Goal: Task Accomplishment & Management: Complete application form

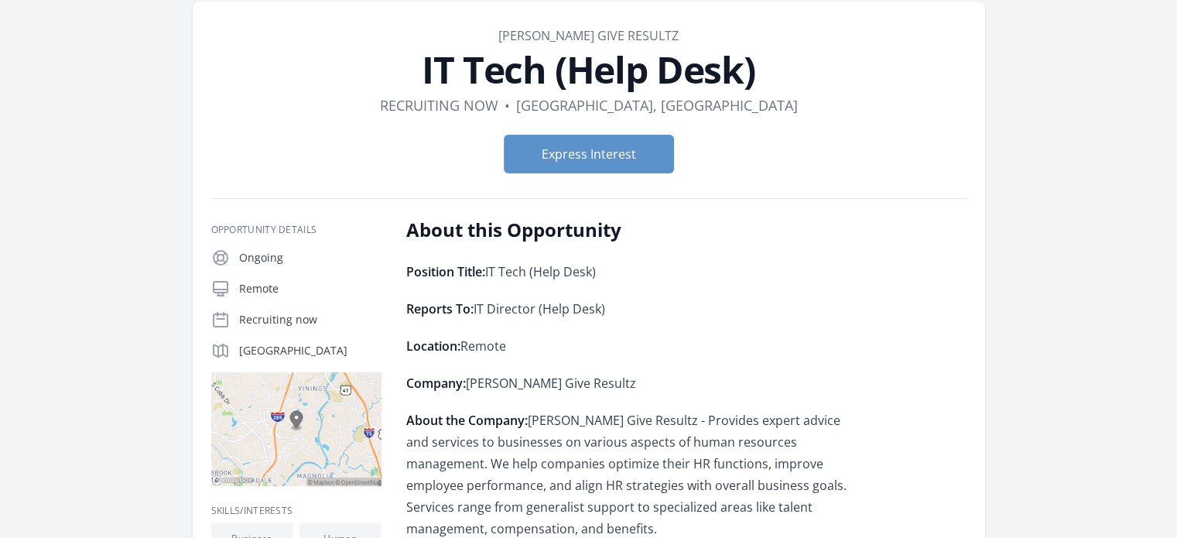
scroll to position [68, 0]
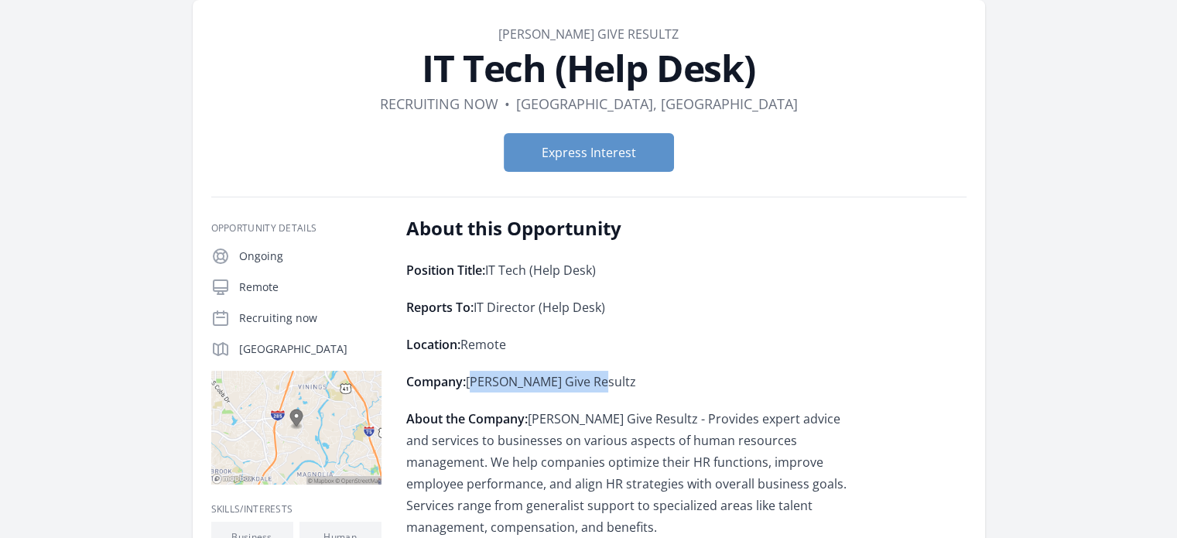
drag, startPoint x: 467, startPoint y: 381, endPoint x: 601, endPoint y: 375, distance: 133.3
click at [601, 375] on p "Company: Cherrie Give Resultz" at bounding box center [632, 382] width 453 height 22
copy p "Cherrie Give Resultz"
click at [548, 158] on button "Express Interest" at bounding box center [589, 152] width 170 height 39
click at [584, 151] on button "Express Interest" at bounding box center [589, 152] width 170 height 39
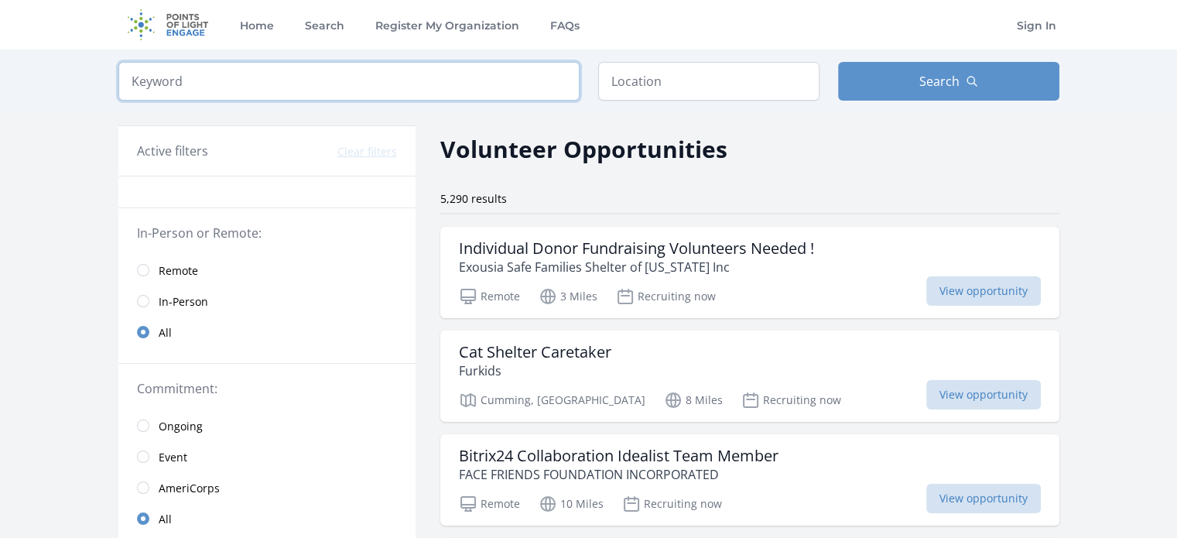
click at [331, 70] on input "search" at bounding box center [348, 81] width 461 height 39
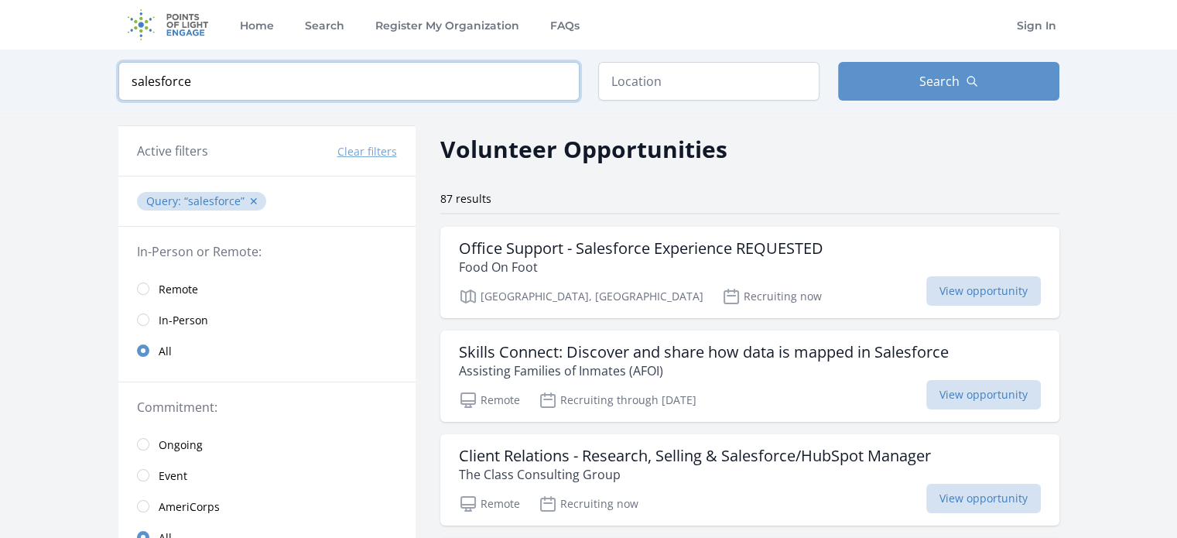
type input "salesforce"
click at [653, 85] on input "text" at bounding box center [708, 81] width 221 height 39
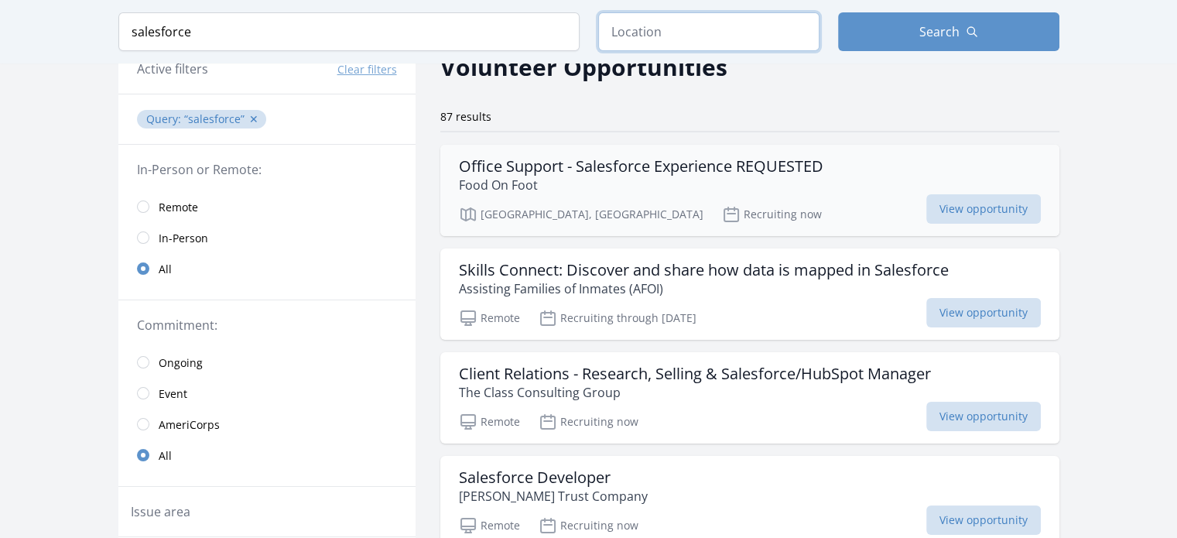
scroll to position [83, 0]
click at [693, 170] on h3 "Office Support - Salesforce Experience REQUESTED" at bounding box center [641, 165] width 365 height 19
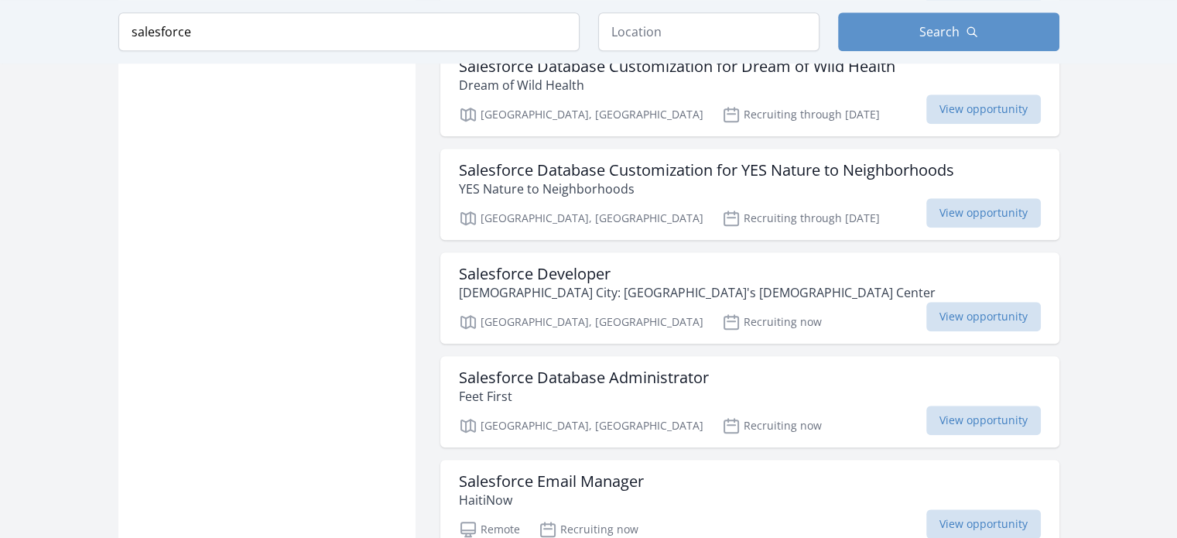
scroll to position [1460, 0]
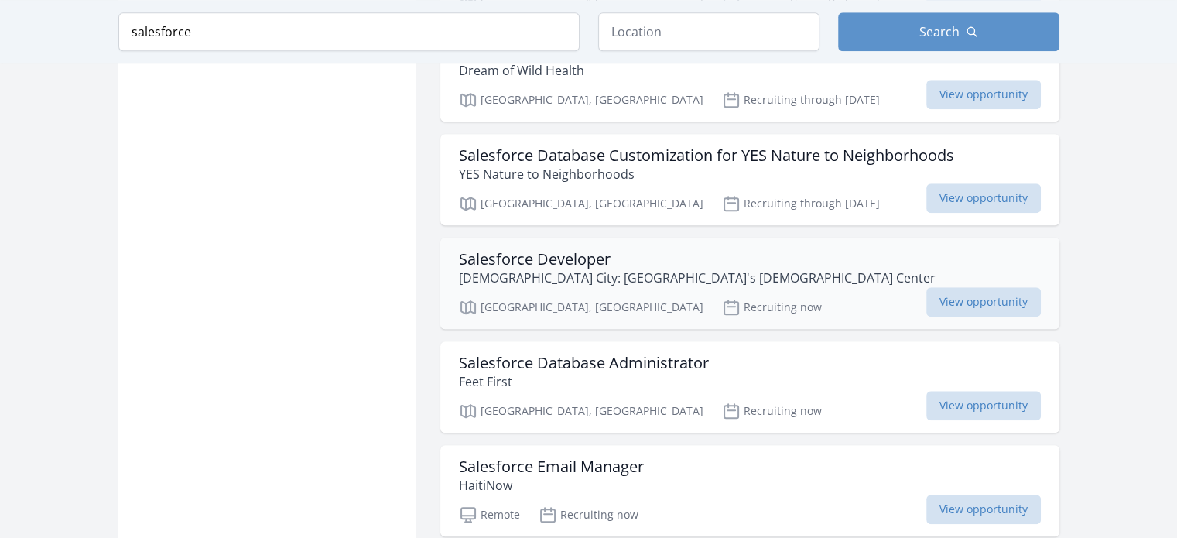
click at [554, 259] on h3 "Salesforce Developer" at bounding box center [697, 259] width 477 height 19
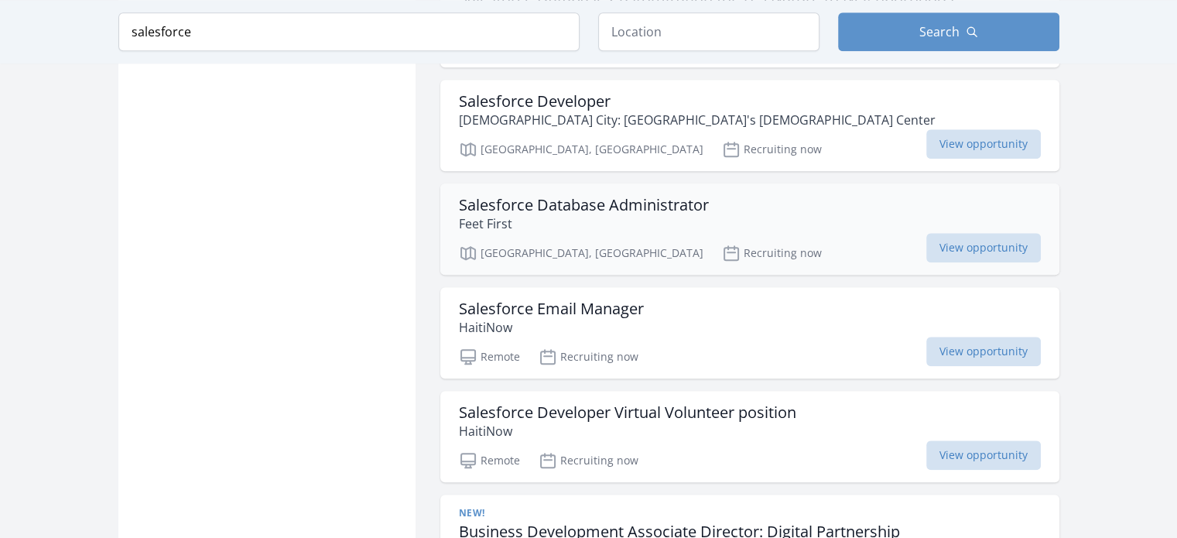
scroll to position [1619, 0]
click at [594, 196] on h3 "Salesforce Database Administrator" at bounding box center [584, 203] width 250 height 19
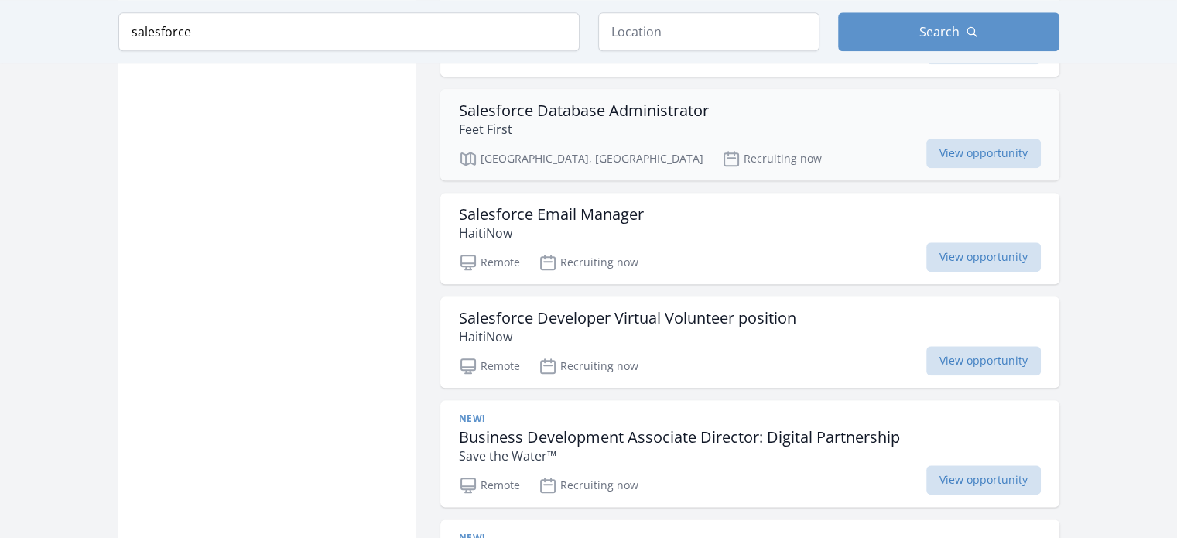
scroll to position [1718, 0]
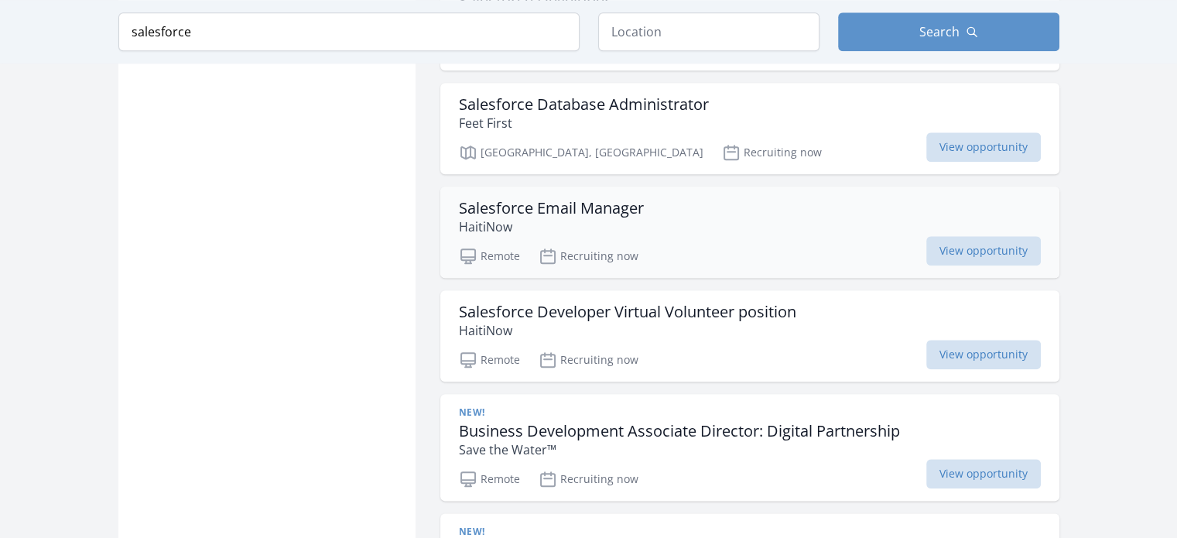
click at [510, 207] on h3 "Salesforce Email Manager" at bounding box center [551, 208] width 185 height 19
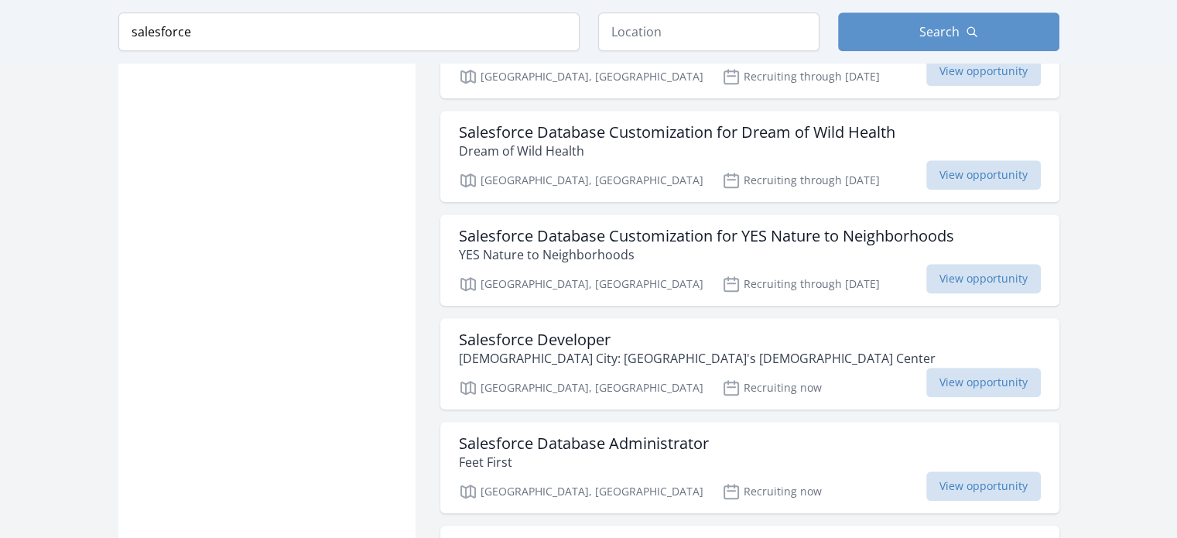
scroll to position [1427, 0]
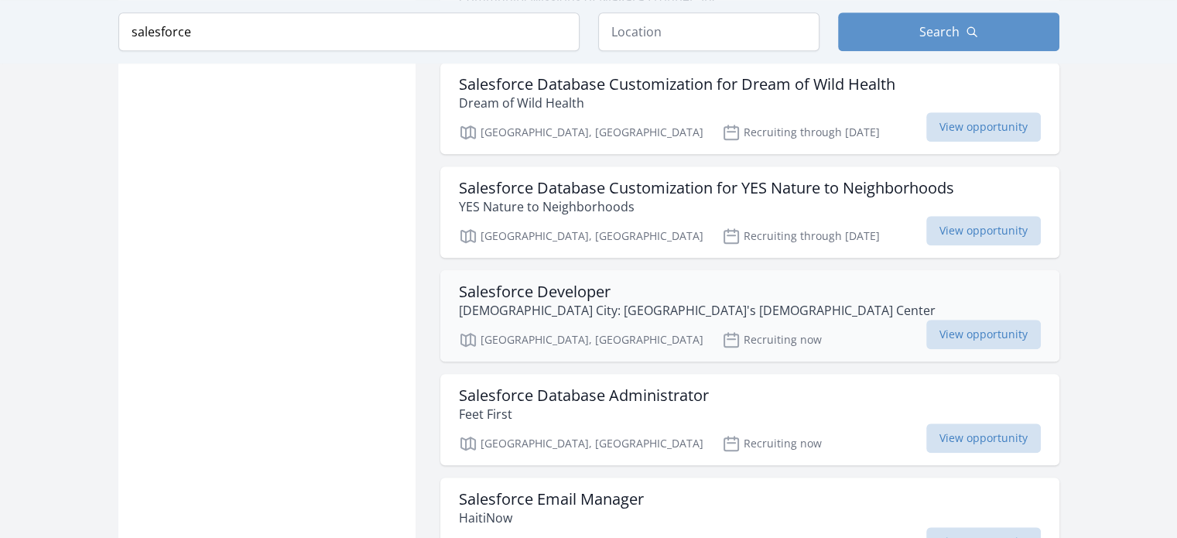
click at [511, 290] on h3 "Salesforce Developer" at bounding box center [697, 291] width 477 height 19
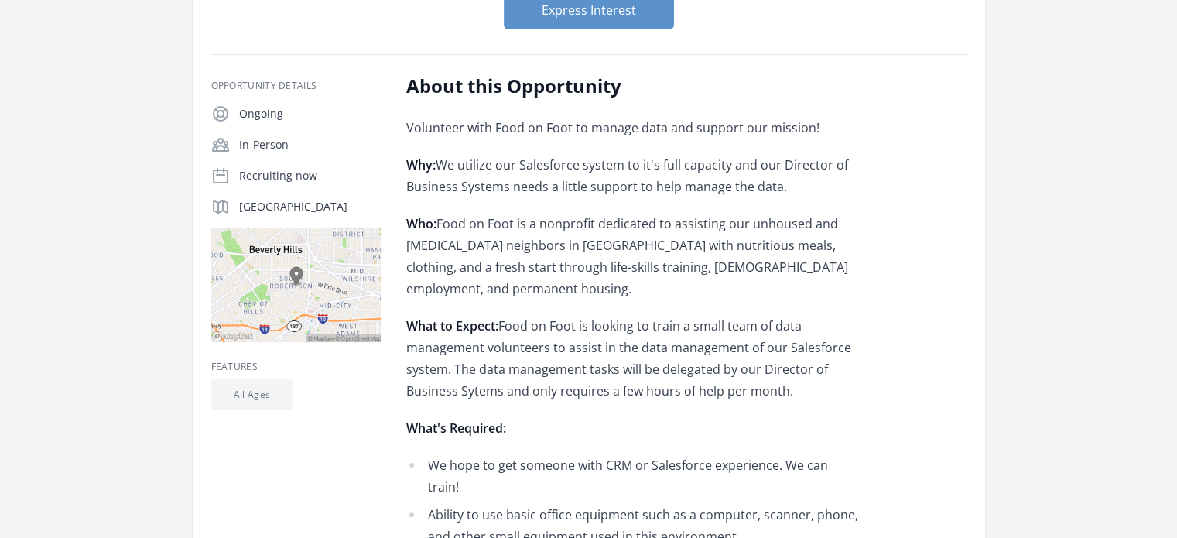
scroll to position [161, 0]
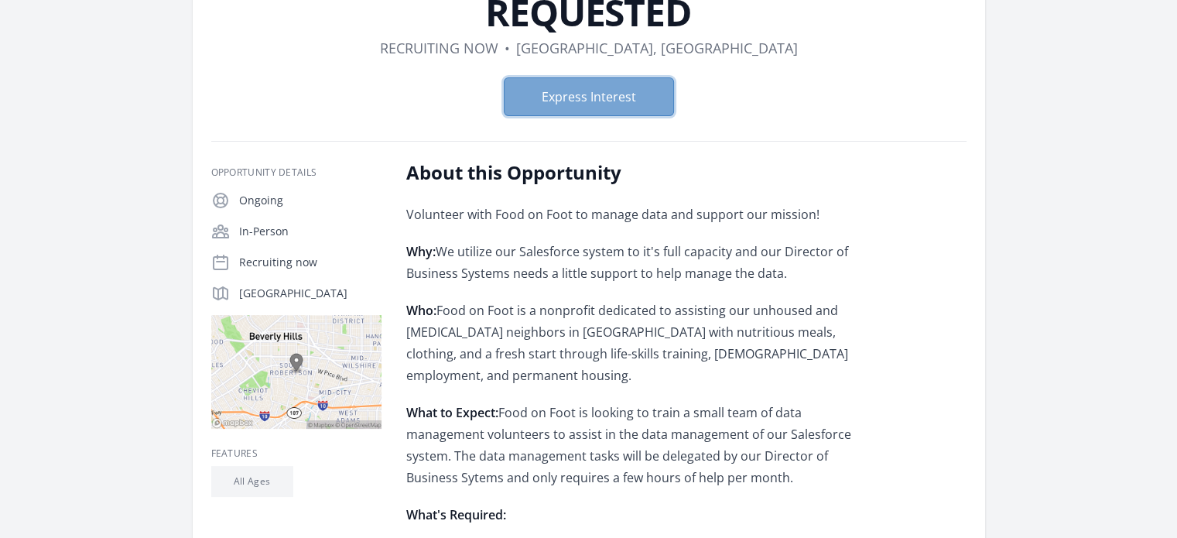
click at [621, 108] on button "Express Interest" at bounding box center [589, 96] width 170 height 39
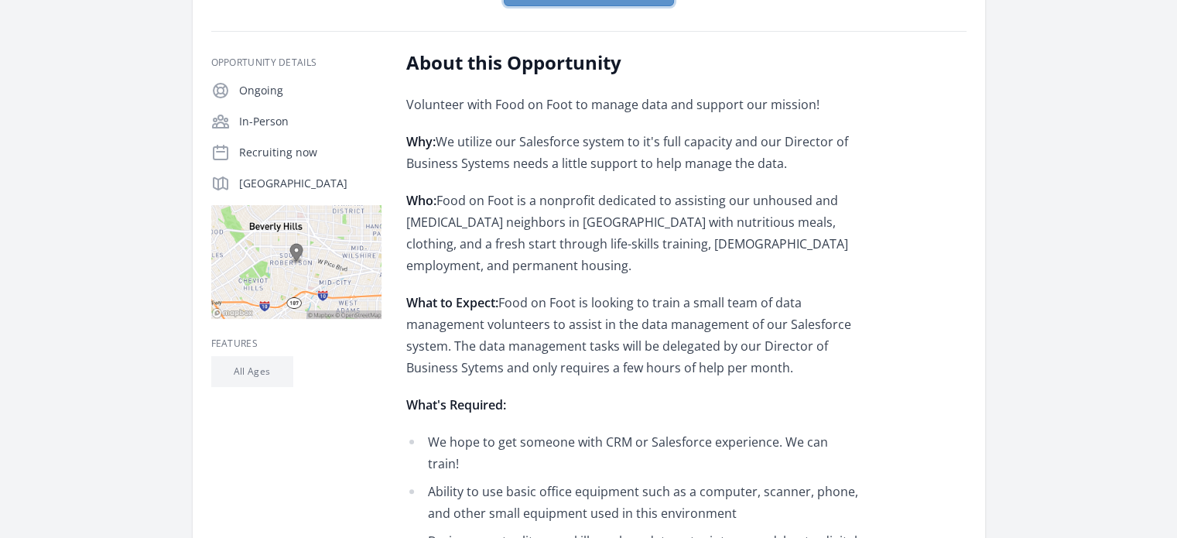
scroll to position [0, 0]
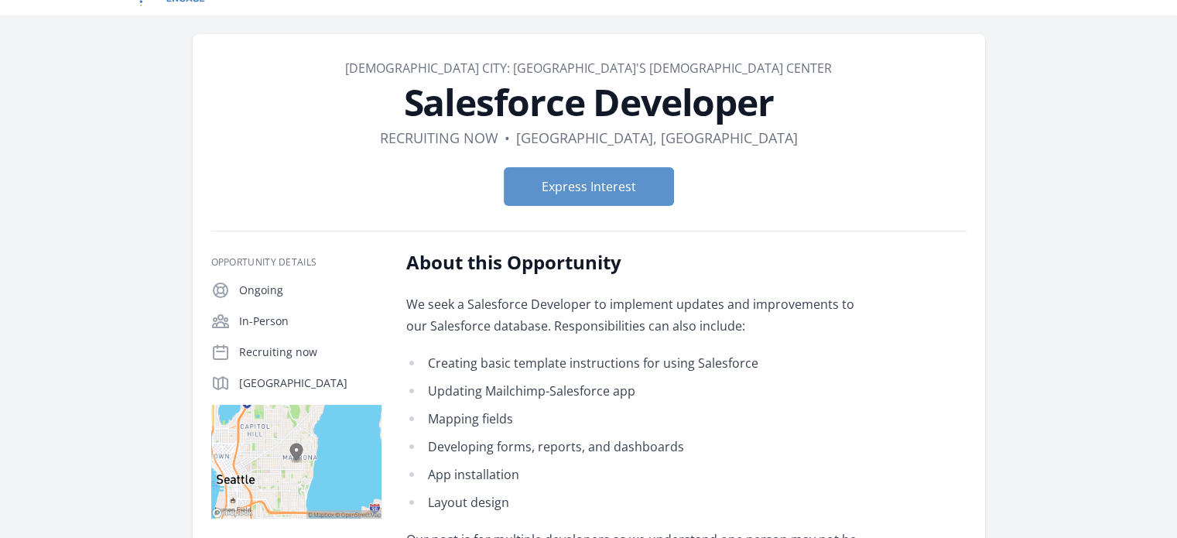
scroll to position [31, 0]
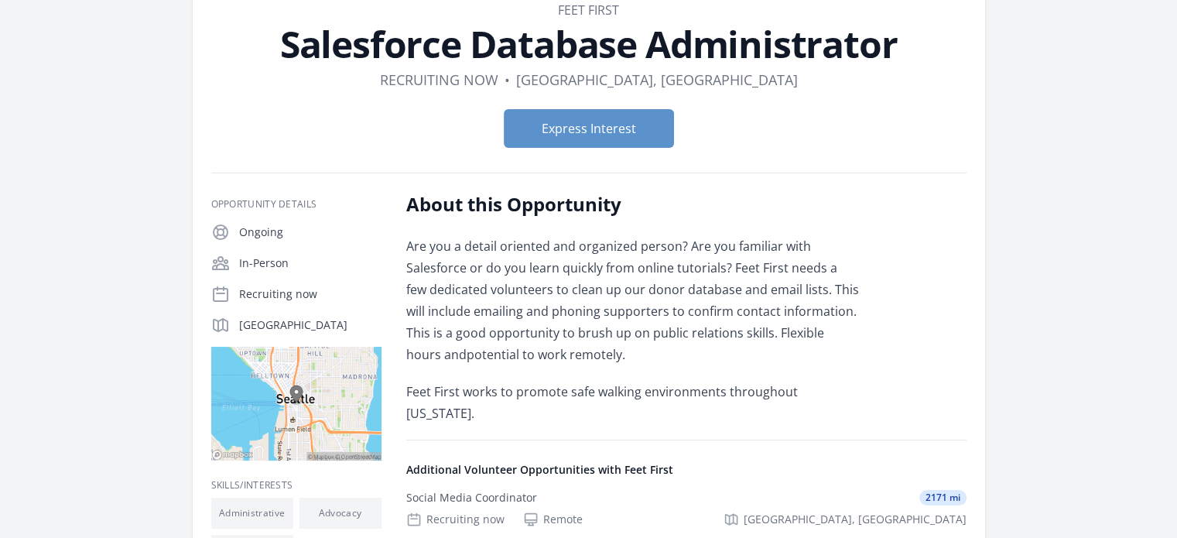
scroll to position [87, 0]
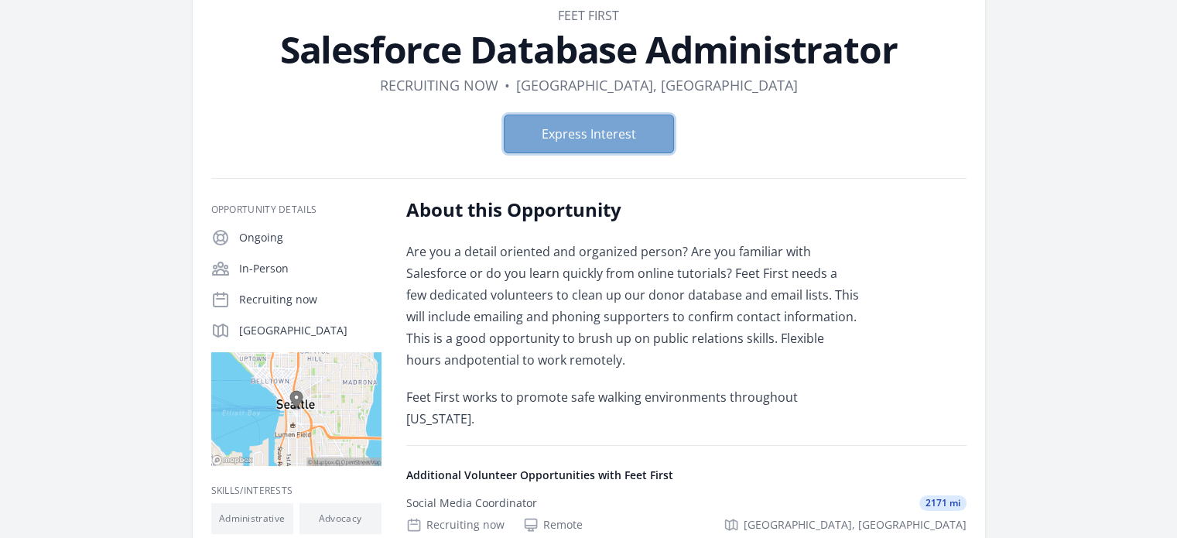
click at [537, 125] on button "Express Interest" at bounding box center [589, 134] width 170 height 39
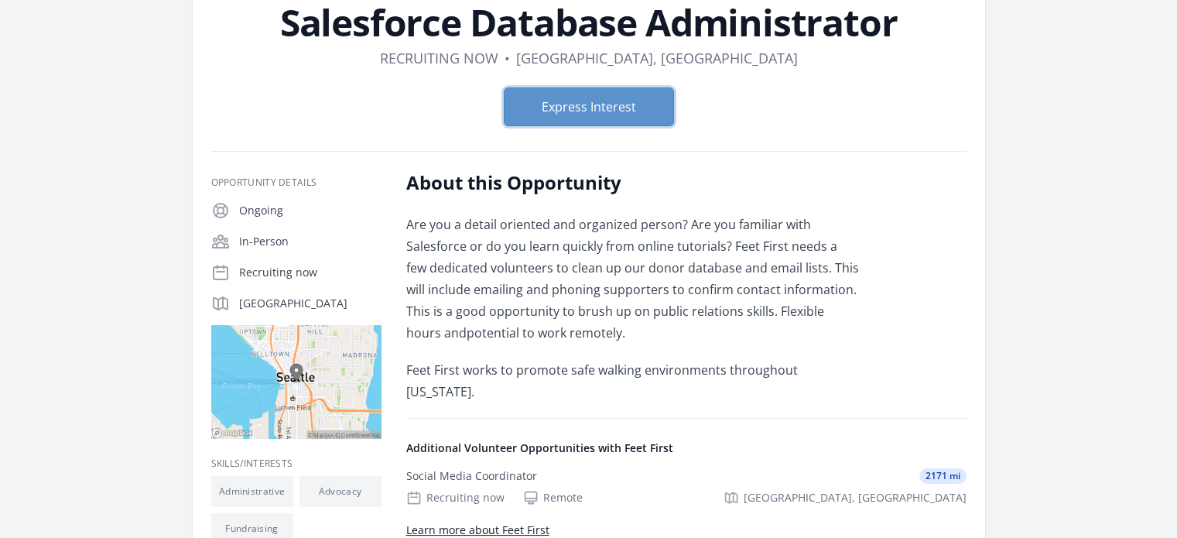
scroll to position [98, 0]
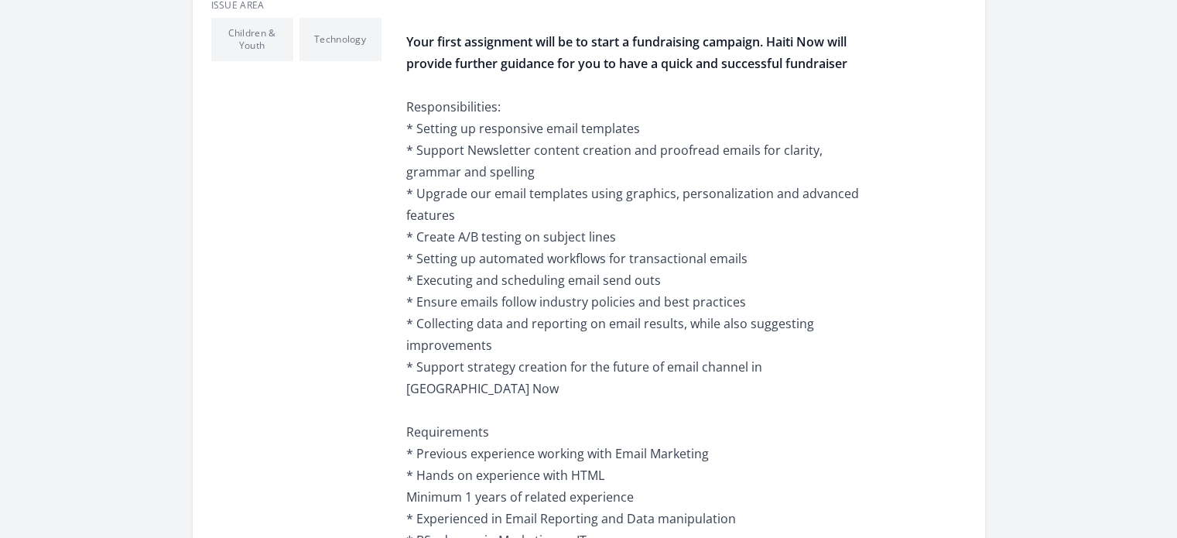
scroll to position [287, 0]
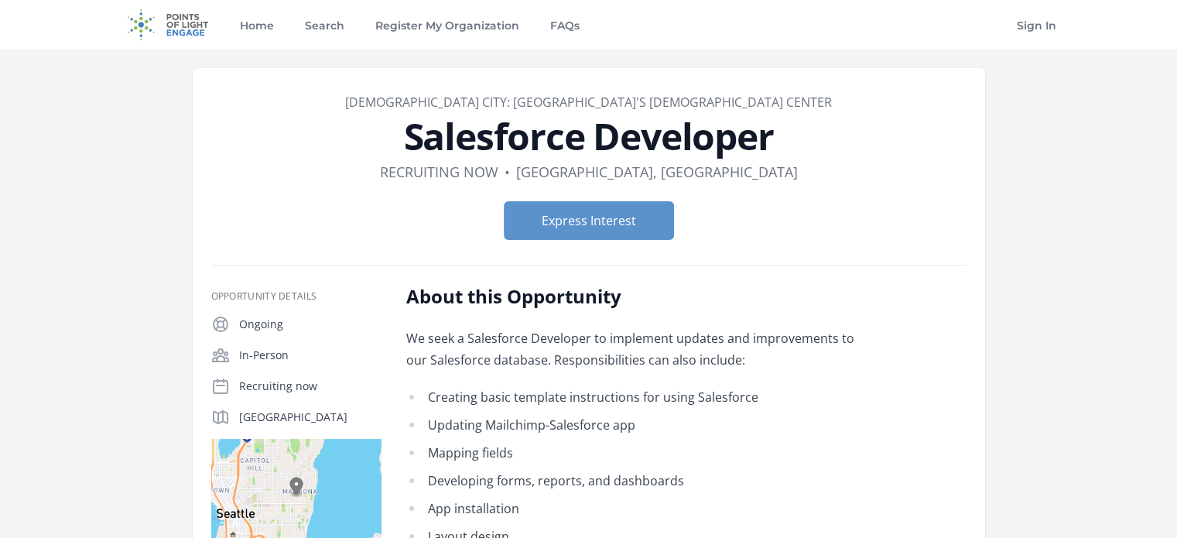
click at [565, 101] on link "[DEMOGRAPHIC_DATA] City: [GEOGRAPHIC_DATA]'s [DEMOGRAPHIC_DATA] Center" at bounding box center [588, 102] width 487 height 17
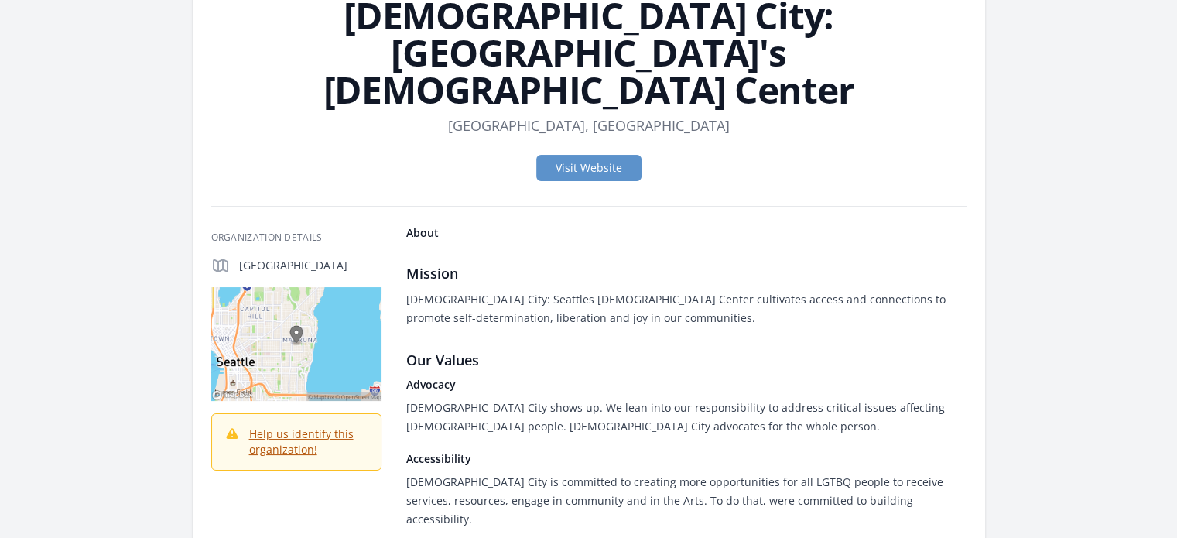
scroll to position [94, 0]
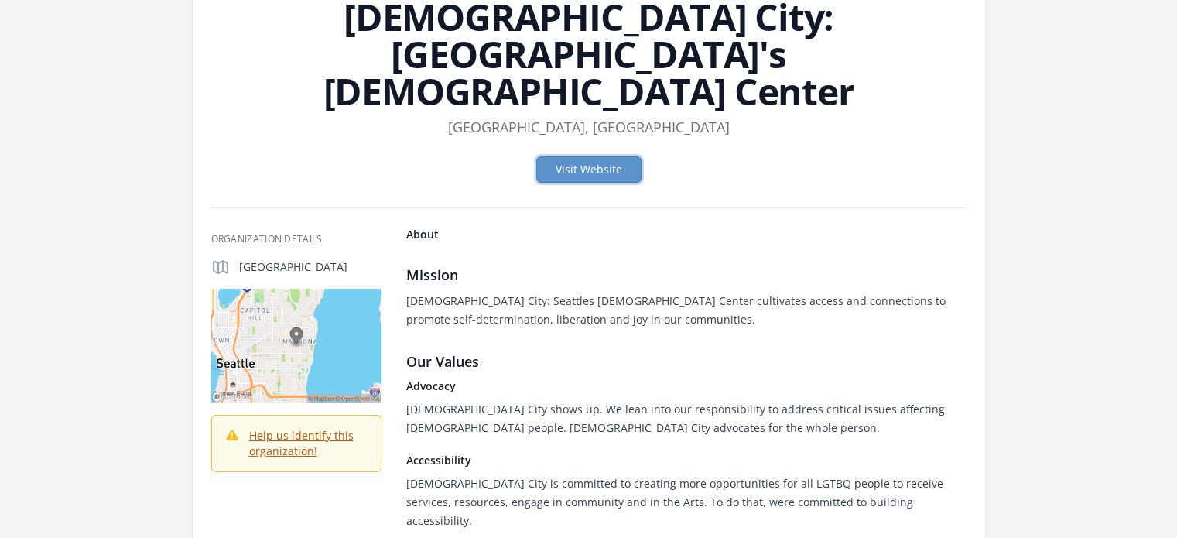
click at [565, 156] on link "Visit Website" at bounding box center [588, 169] width 105 height 26
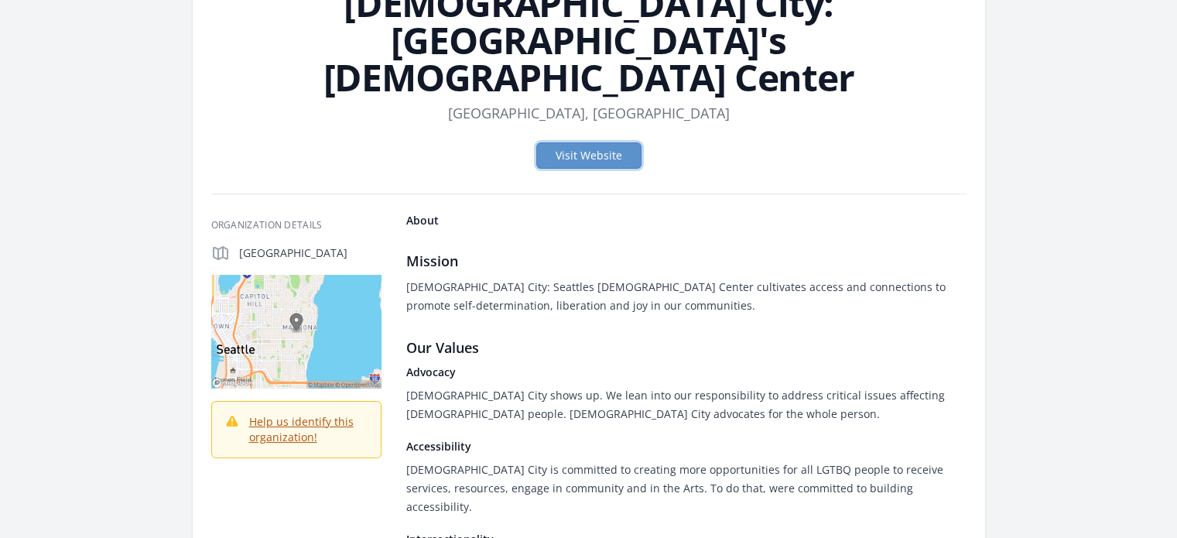
scroll to position [0, 0]
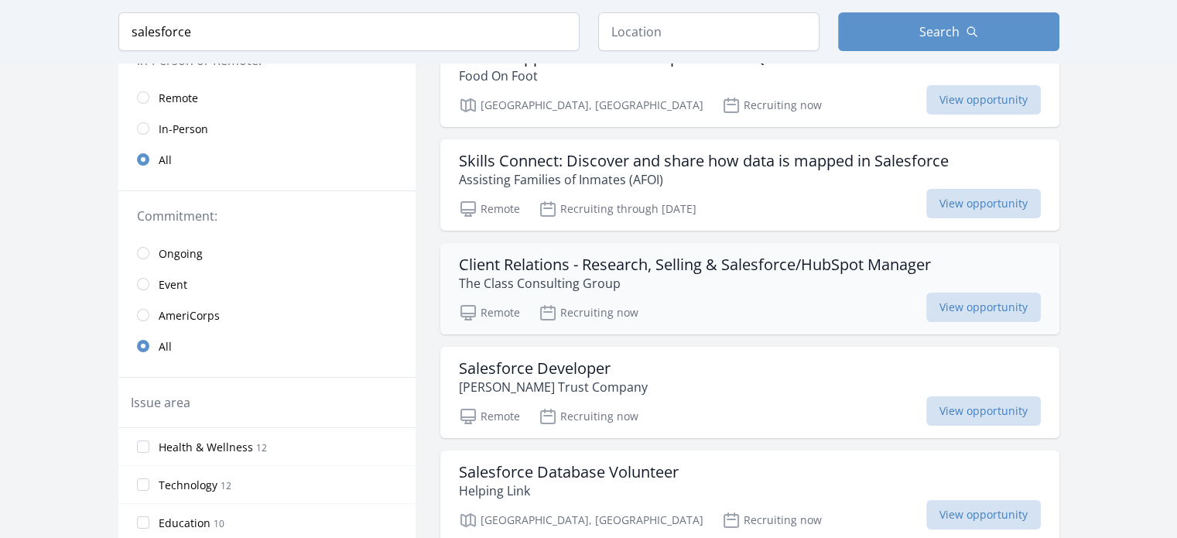
scroll to position [204, 0]
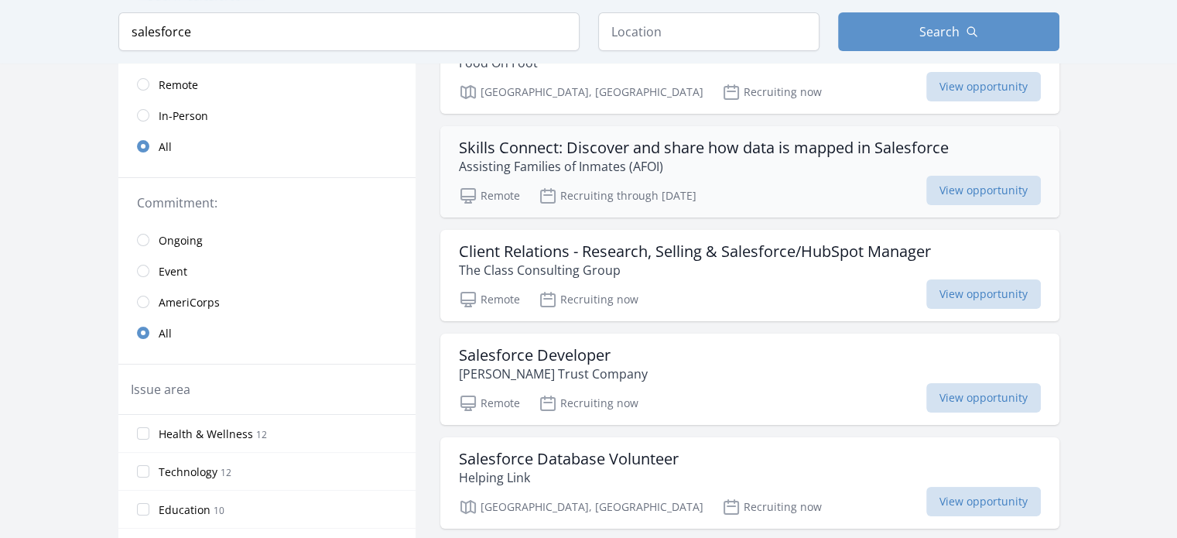
click at [602, 157] on p "Assisting Families of Inmates (AFOI)" at bounding box center [704, 166] width 490 height 19
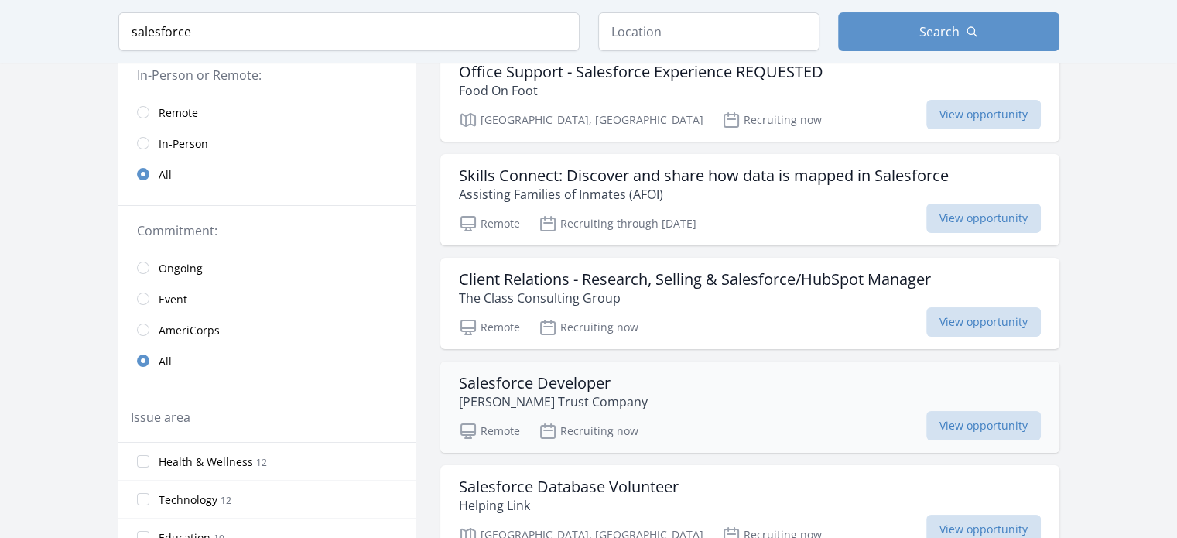
scroll to position [176, 0]
click at [628, 290] on p "The Class Consulting Group" at bounding box center [695, 298] width 472 height 19
click at [678, 187] on p "Assisting Families of Inmates (AFOI)" at bounding box center [704, 195] width 490 height 19
click at [689, 279] on h3 "Client Relations - Research, Selling & Salesforce/HubSpot Manager" at bounding box center [695, 280] width 472 height 19
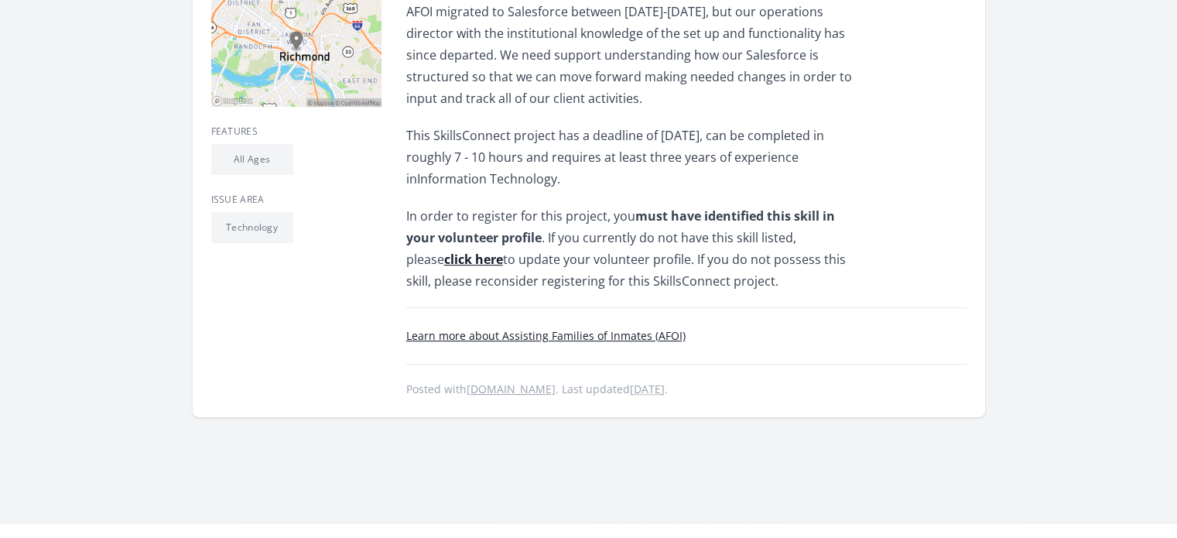
scroll to position [498, 0]
click at [503, 250] on b "click here" at bounding box center [473, 258] width 59 height 17
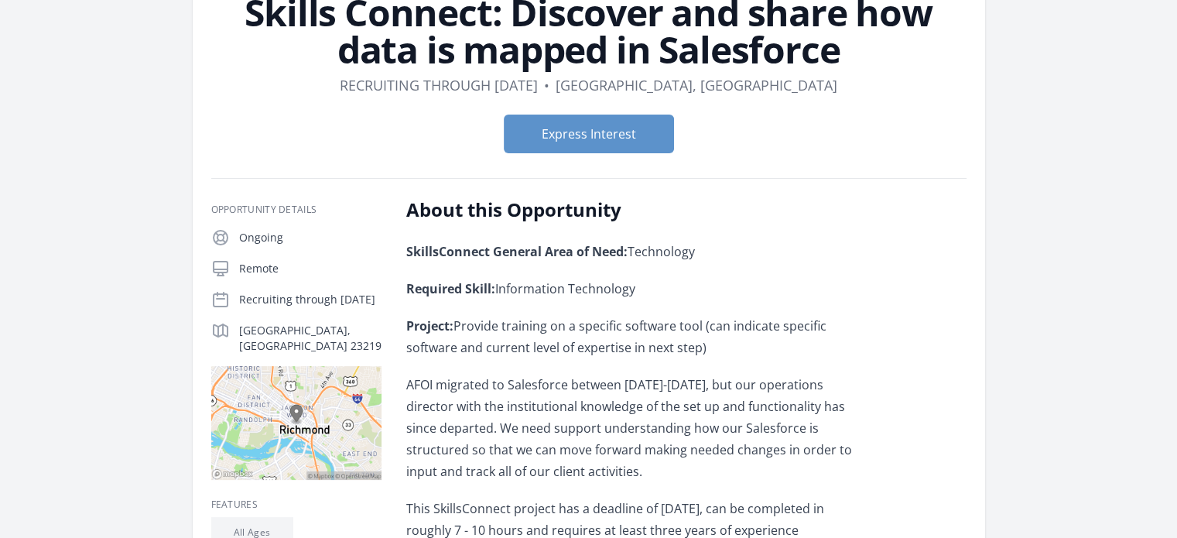
scroll to position [121, 0]
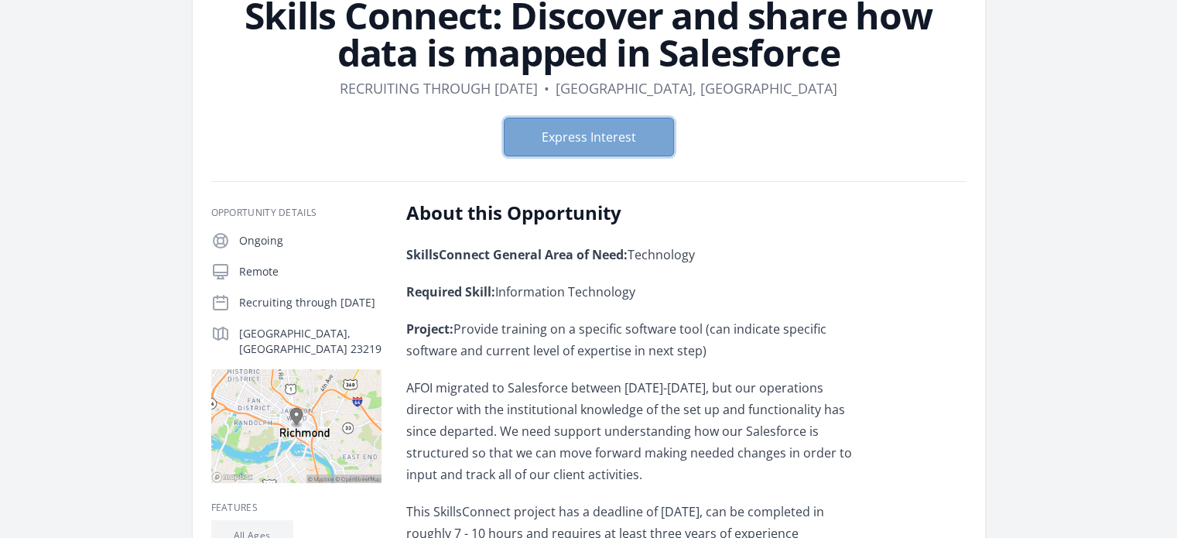
click at [560, 135] on button "Express Interest" at bounding box center [589, 137] width 170 height 39
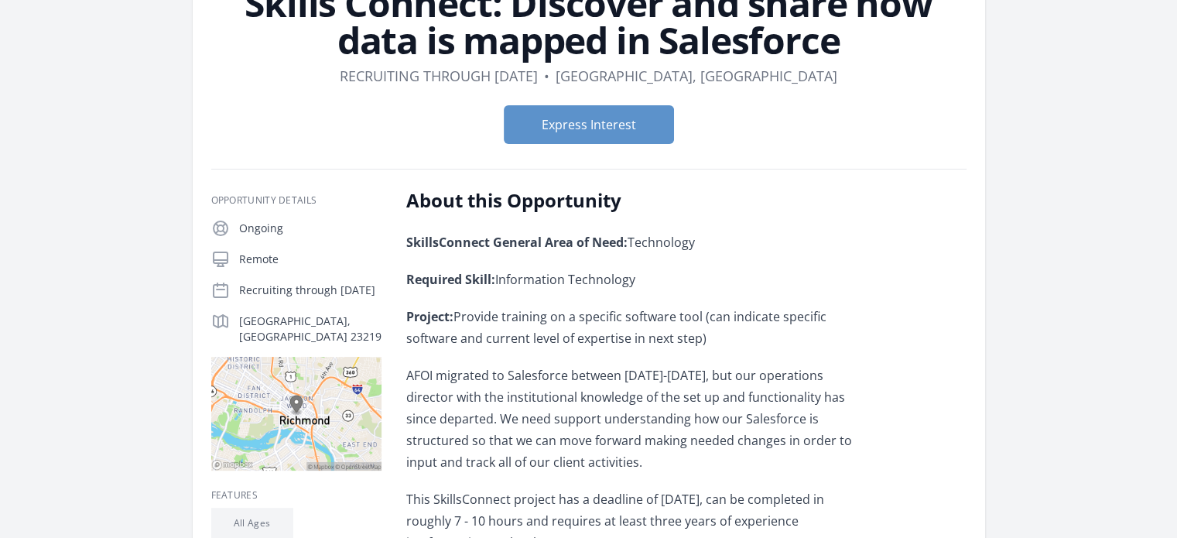
scroll to position [133, 0]
click at [621, 135] on button "Express Interest" at bounding box center [589, 124] width 170 height 39
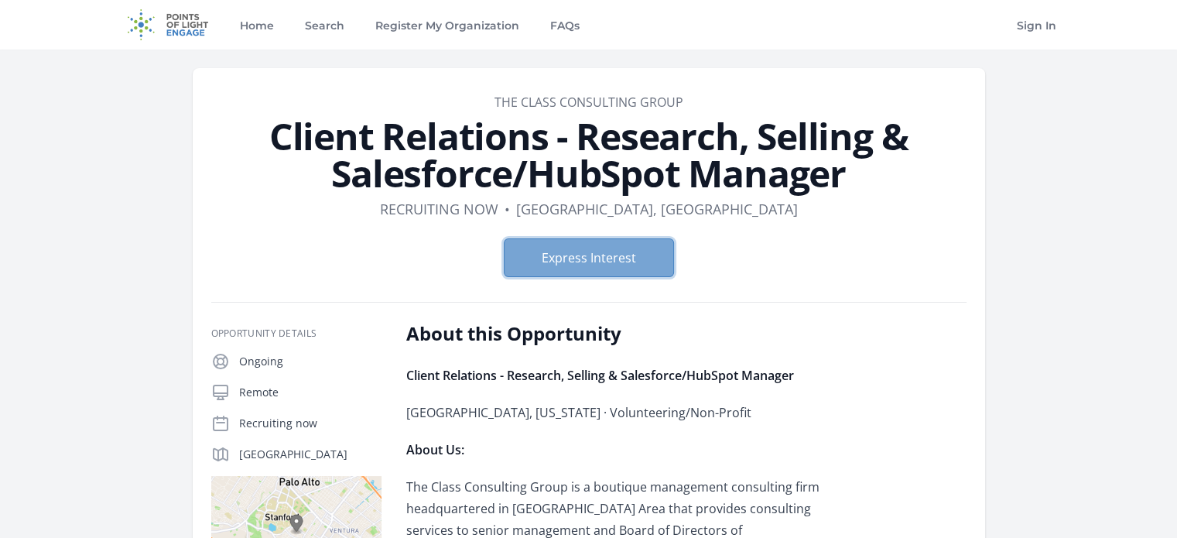
click at [573, 258] on button "Express Interest" at bounding box center [589, 257] width 170 height 39
